Goal: Entertainment & Leisure: Consume media (video, audio)

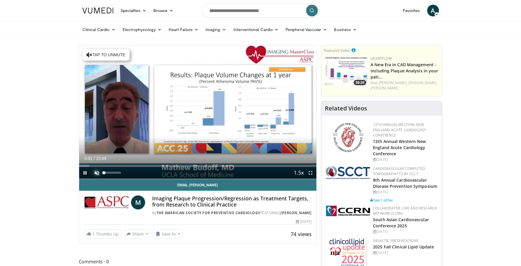
click at [95, 173] on span "Video Player" at bounding box center [97, 173] width 12 height 12
click at [311, 173] on span "Video Player" at bounding box center [311, 173] width 12 height 12
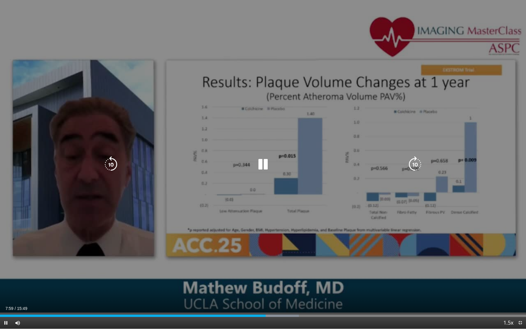
click at [292, 150] on div "10 seconds Tap to unmute" at bounding box center [263, 164] width 526 height 328
click at [237, 183] on div "10 seconds Tap to unmute" at bounding box center [263, 164] width 526 height 328
click at [220, 204] on div "10 seconds Tap to unmute" at bounding box center [263, 164] width 526 height 328
click at [209, 209] on div "10 seconds Tap to unmute" at bounding box center [263, 164] width 526 height 328
click at [141, 219] on div "10 seconds Tap to unmute" at bounding box center [263, 164] width 526 height 328
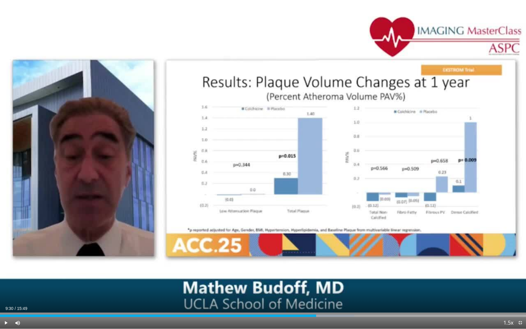
click at [141, 219] on div "10 seconds Tap to unmute" at bounding box center [263, 164] width 526 height 328
click at [297, 266] on div "Loaded : 67.44% 09:40 08:57" at bounding box center [263, 314] width 526 height 6
click at [268, 266] on div "Loaded : 63.12% 08:58 08:04" at bounding box center [263, 315] width 526 height 2
click at [257, 266] on div "Loaded : 57.86% 08:05 07:43" at bounding box center [263, 315] width 526 height 2
click at [241, 266] on div "Loaded : 46.29% 07:14 07:15" at bounding box center [263, 315] width 526 height 2
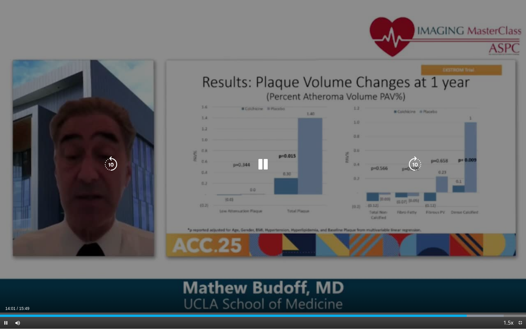
click at [299, 243] on div "10 seconds Tap to unmute" at bounding box center [263, 164] width 526 height 328
click at [299, 239] on div "10 seconds Tap to unmute" at bounding box center [263, 164] width 526 height 328
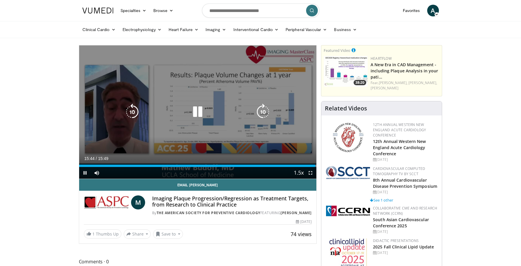
click at [195, 112] on icon "Video Player" at bounding box center [198, 112] width 16 height 16
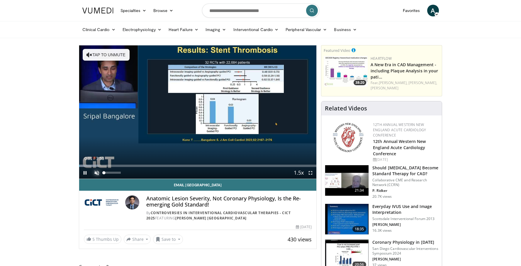
click at [97, 174] on span "Video Player" at bounding box center [97, 173] width 12 height 12
click at [310, 173] on span "Video Player" at bounding box center [311, 173] width 12 height 12
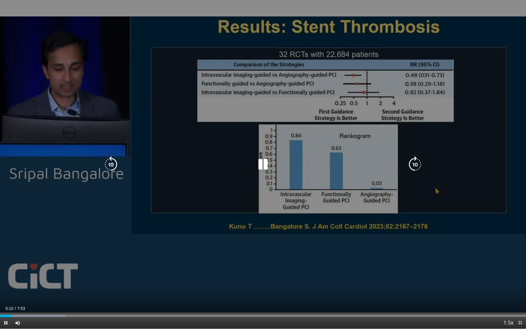
click at [300, 138] on div "10 seconds Tap to unmute" at bounding box center [263, 164] width 526 height 328
click at [299, 129] on div "10 seconds Tap to unmute" at bounding box center [263, 164] width 526 height 328
click at [271, 143] on div "10 seconds Tap to unmute" at bounding box center [263, 164] width 526 height 328
click at [162, 197] on div "10 seconds Tap to unmute" at bounding box center [263, 164] width 526 height 328
click at [153, 223] on div "10 seconds Tap to unmute" at bounding box center [263, 164] width 526 height 328
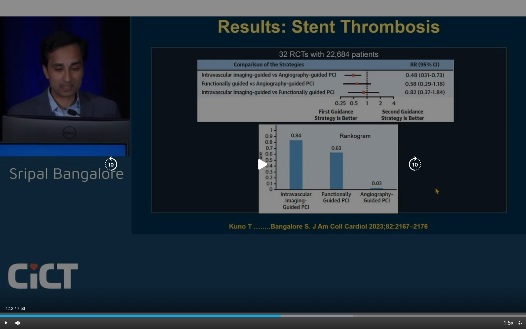
click at [131, 222] on div "10 seconds Tap to unmute" at bounding box center [263, 164] width 526 height 328
click at [108, 235] on div "10 seconds Tap to unmute" at bounding box center [263, 164] width 526 height 328
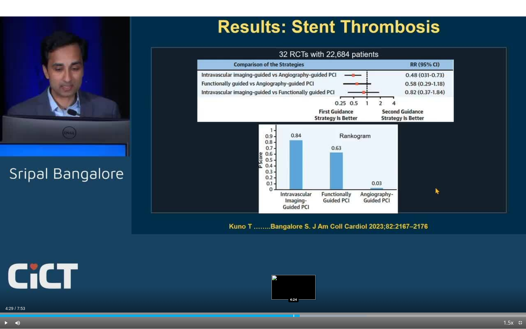
click at [293, 266] on div "Progress Bar" at bounding box center [293, 315] width 1 height 2
click at [287, 266] on div "Progress Bar" at bounding box center [287, 315] width 1 height 2
click at [291, 266] on div "Loaded : 69.72% 4:21 4:21" at bounding box center [263, 314] width 526 height 6
click at [294, 266] on div "Progress Bar" at bounding box center [293, 315] width 1 height 2
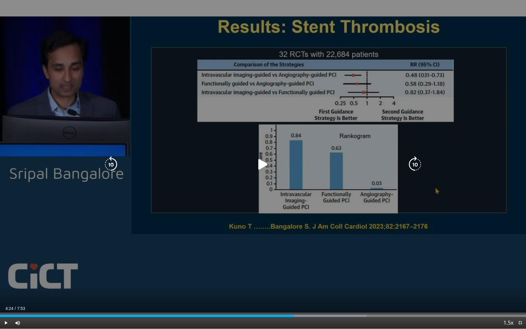
click at [325, 244] on div "10 seconds Tap to unmute" at bounding box center [263, 164] width 526 height 328
click at [310, 237] on div "10 seconds Tap to unmute" at bounding box center [263, 164] width 526 height 328
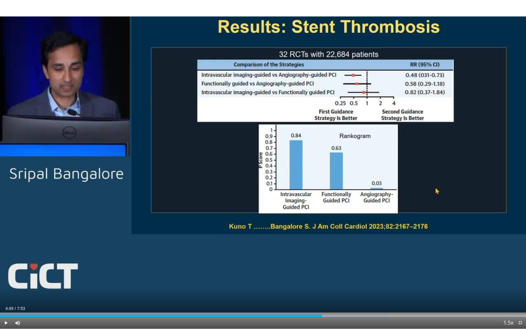
click at [310, 237] on div "10 seconds Tap to unmute" at bounding box center [263, 164] width 526 height 328
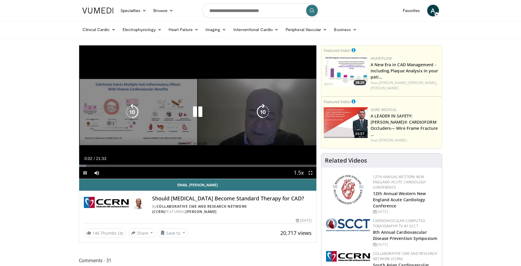
click at [221, 113] on div "Video Player" at bounding box center [197, 112] width 143 height 12
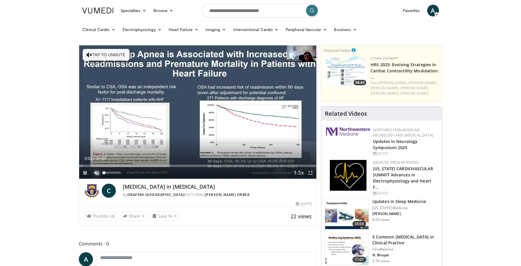
click at [97, 169] on span "Video Player" at bounding box center [97, 173] width 12 height 12
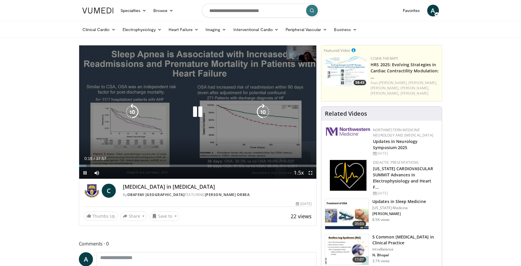
click at [199, 143] on div "10 seconds Tap to unmute" at bounding box center [198, 112] width 238 height 134
